Goal: Check status: Check status

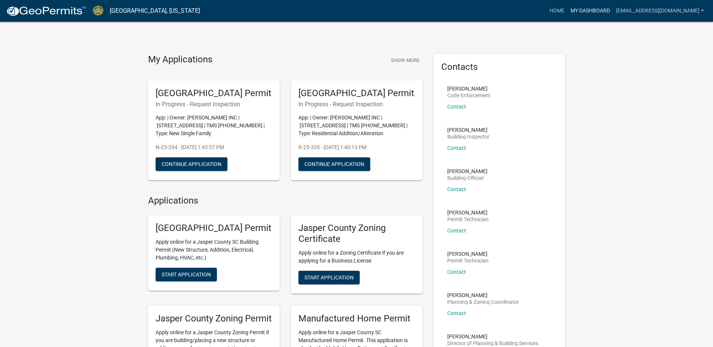
click at [605, 7] on link "My Dashboard" at bounding box center [591, 11] width 46 height 14
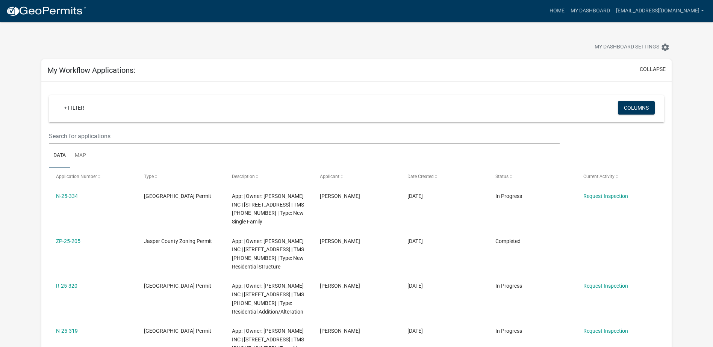
click at [551, 154] on ul "Data Map" at bounding box center [357, 156] width 616 height 24
click at [551, 153] on ul "Data Map" at bounding box center [357, 156] width 616 height 24
click at [165, 106] on div "+ Filter" at bounding box center [255, 108] width 406 height 15
click at [72, 113] on link "+ Filter" at bounding box center [74, 108] width 32 height 14
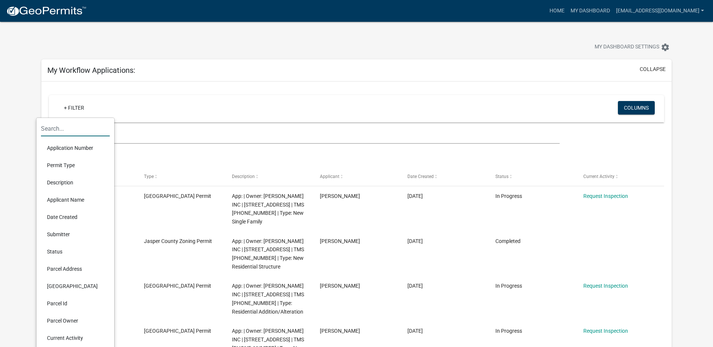
click at [65, 126] on input "text" at bounding box center [75, 128] width 69 height 15
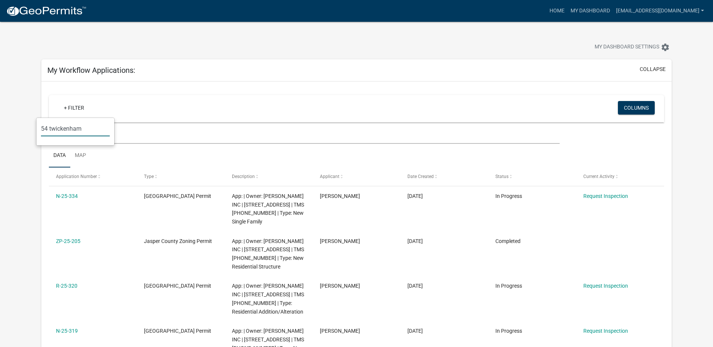
type input "54 twickenham"
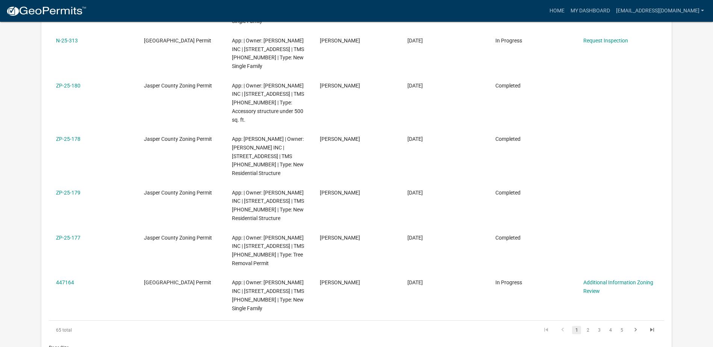
scroll to position [414, 0]
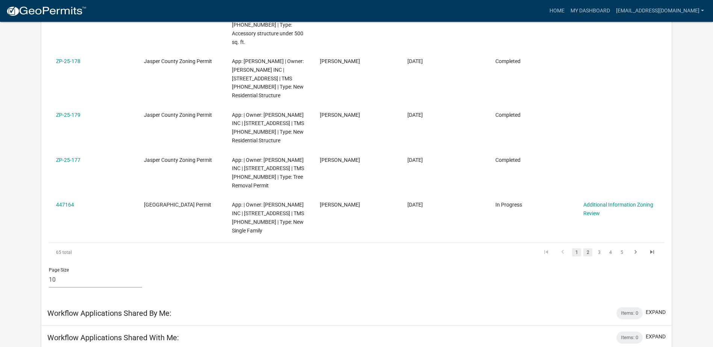
click at [589, 252] on link "2" at bounding box center [588, 253] width 9 height 8
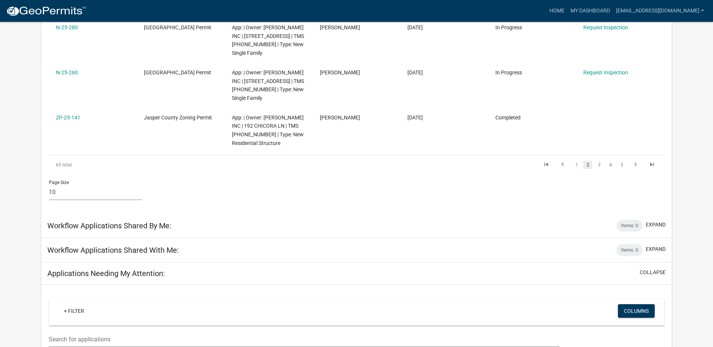
scroll to position [564, 0]
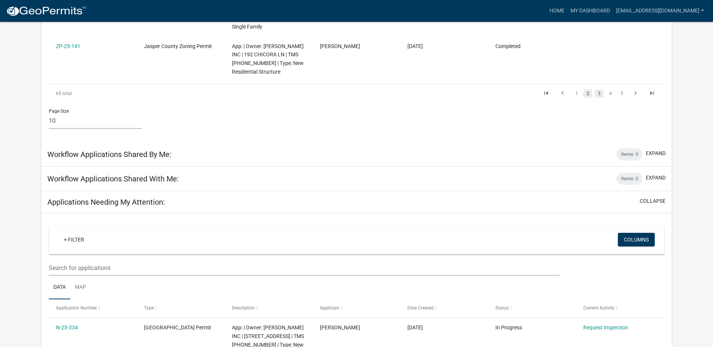
click at [601, 96] on link "3" at bounding box center [599, 94] width 9 height 8
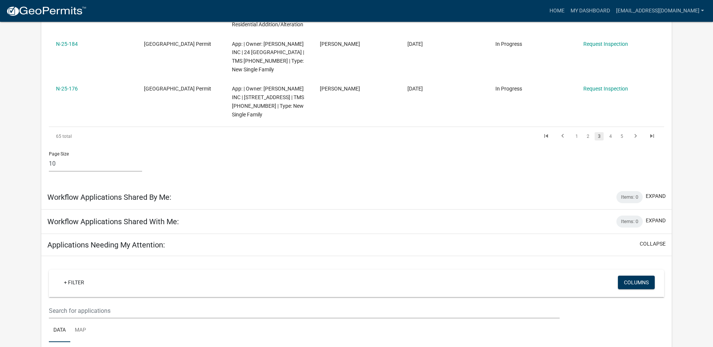
scroll to position [607, 0]
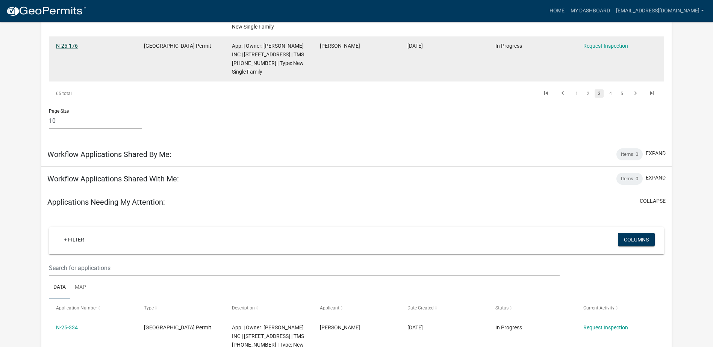
click at [68, 44] on link "N-25-176" at bounding box center [67, 46] width 22 height 6
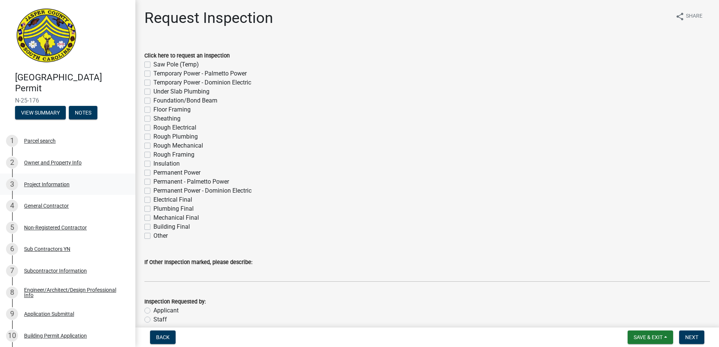
click at [57, 186] on div "Project Information" at bounding box center [47, 184] width 46 height 5
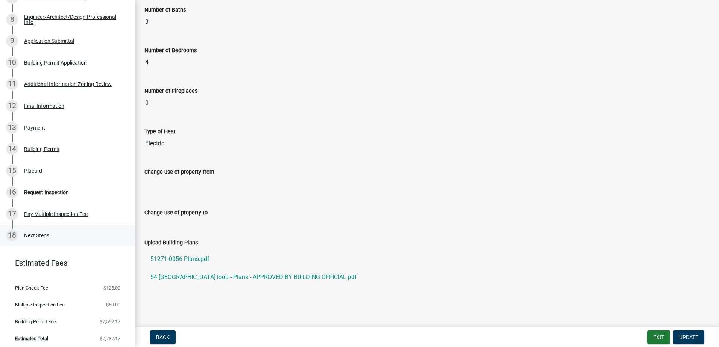
scroll to position [276, 0]
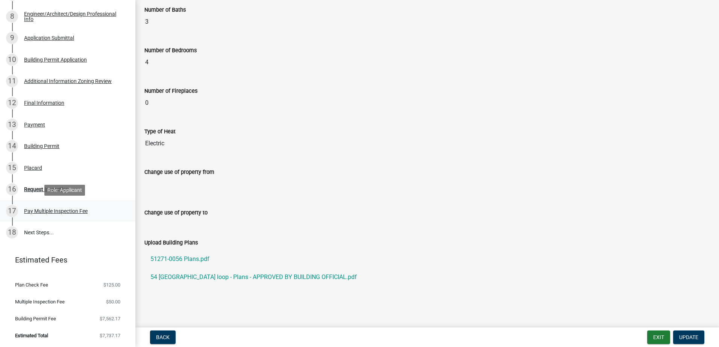
click at [77, 210] on div "Pay Multiple Inspection Fee" at bounding box center [56, 211] width 64 height 5
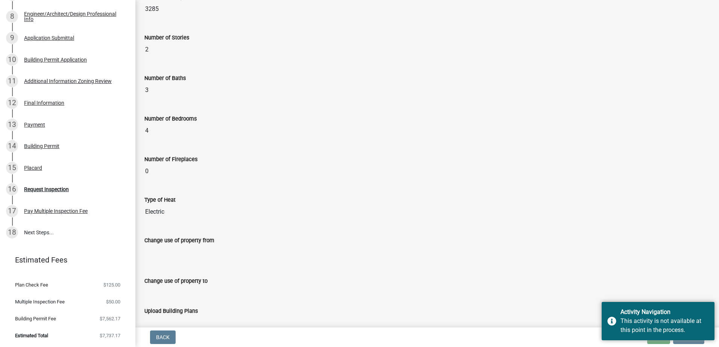
scroll to position [499, 0]
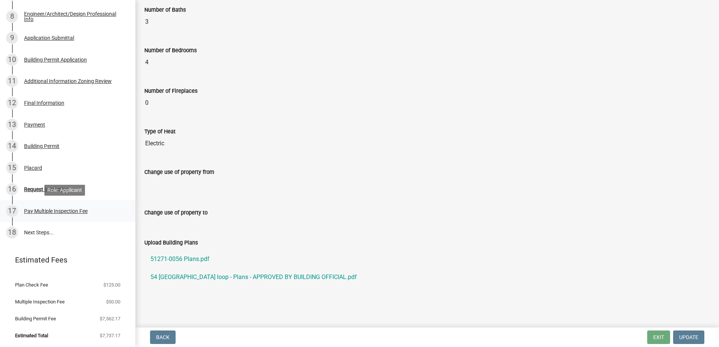
click at [67, 211] on div "Pay Multiple Inspection Fee" at bounding box center [56, 211] width 64 height 5
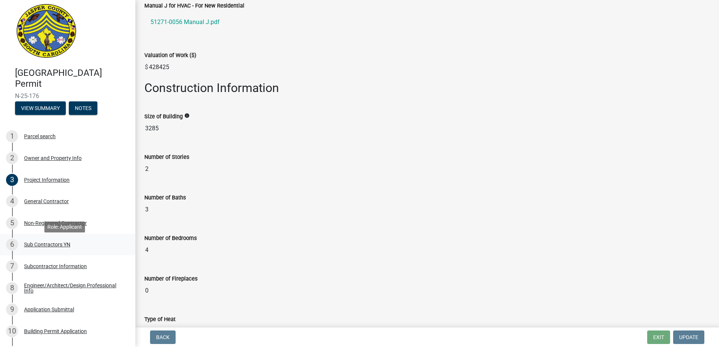
scroll to position [0, 0]
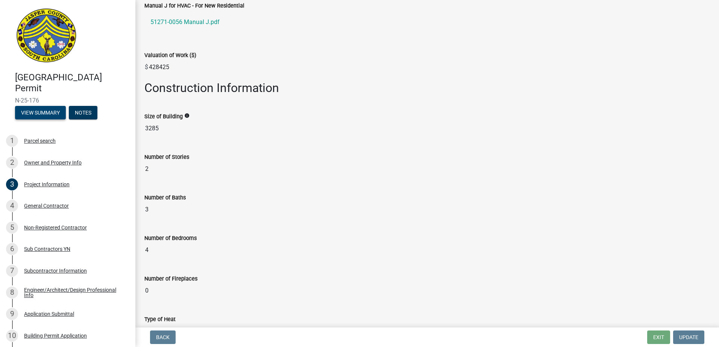
click at [43, 112] on button "View Summary" at bounding box center [40, 113] width 51 height 14
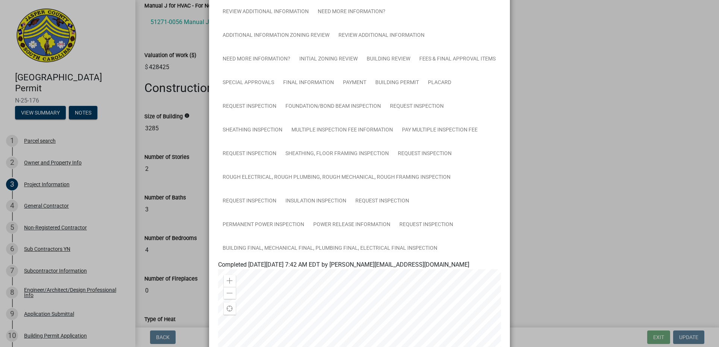
scroll to position [150, 0]
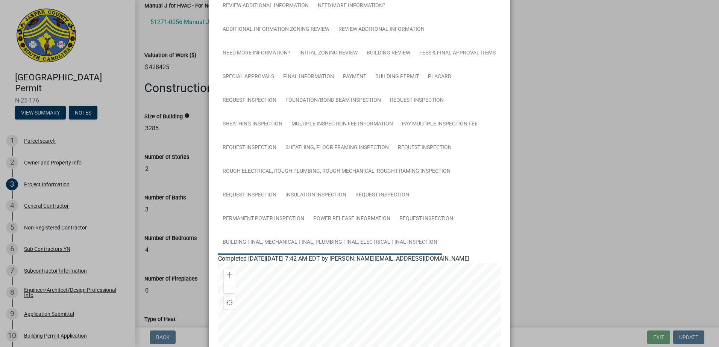
click at [399, 244] on link "Building Final, Mechanical Final, Plumbing Final, Electrical Final Inspection" at bounding box center [330, 243] width 224 height 24
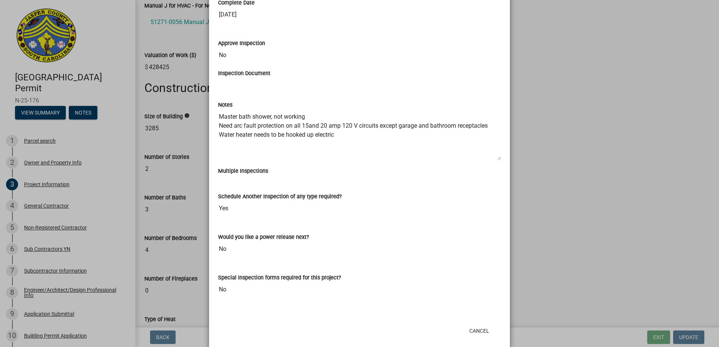
scroll to position [698, 0]
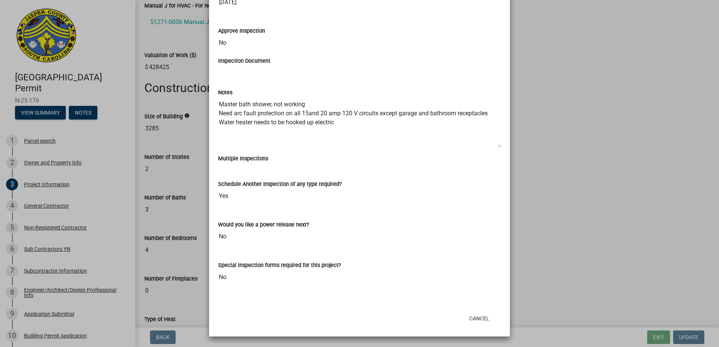
click at [577, 115] on ngb-modal-window "Summary × Printer Friendly Parcel search Owner and Property Info Project Inform…" at bounding box center [359, 173] width 719 height 347
